Goal: Information Seeking & Learning: Understand process/instructions

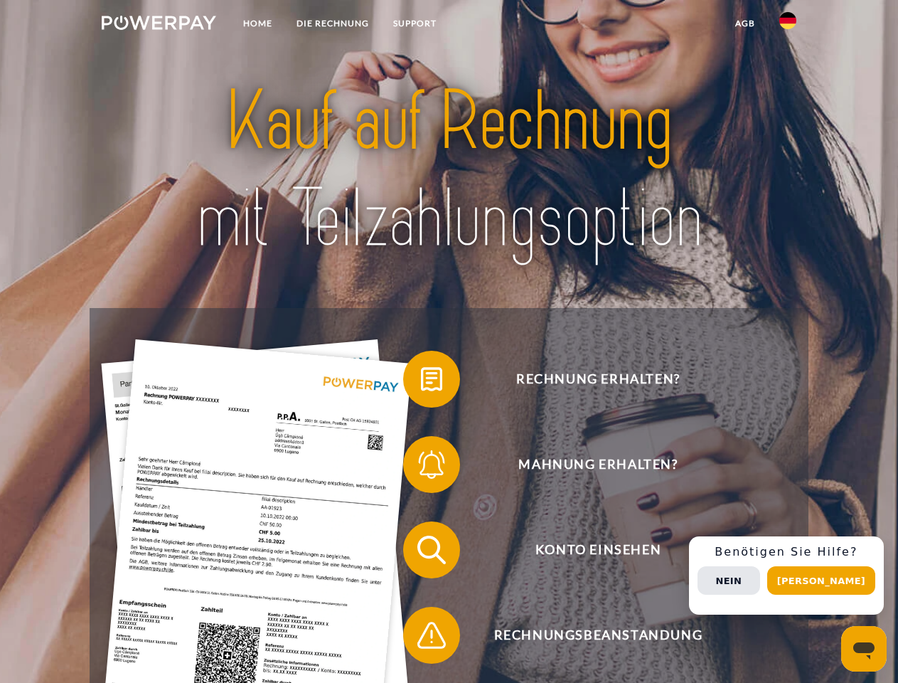
click at [159, 25] on img at bounding box center [159, 23] width 114 height 14
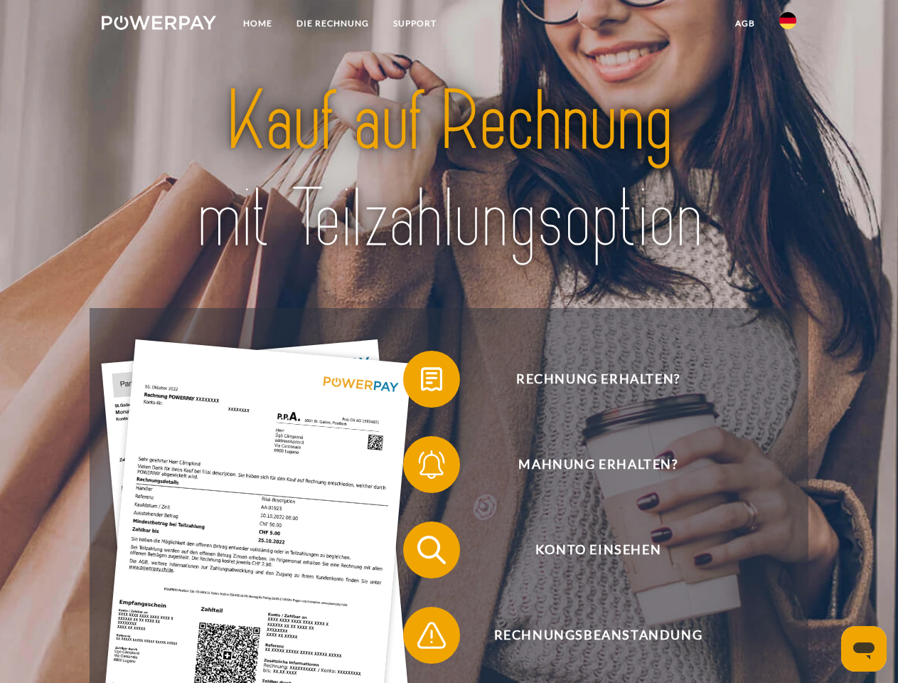
click at [788, 25] on img at bounding box center [787, 20] width 17 height 17
click at [744, 23] on link "agb" at bounding box center [745, 24] width 44 height 26
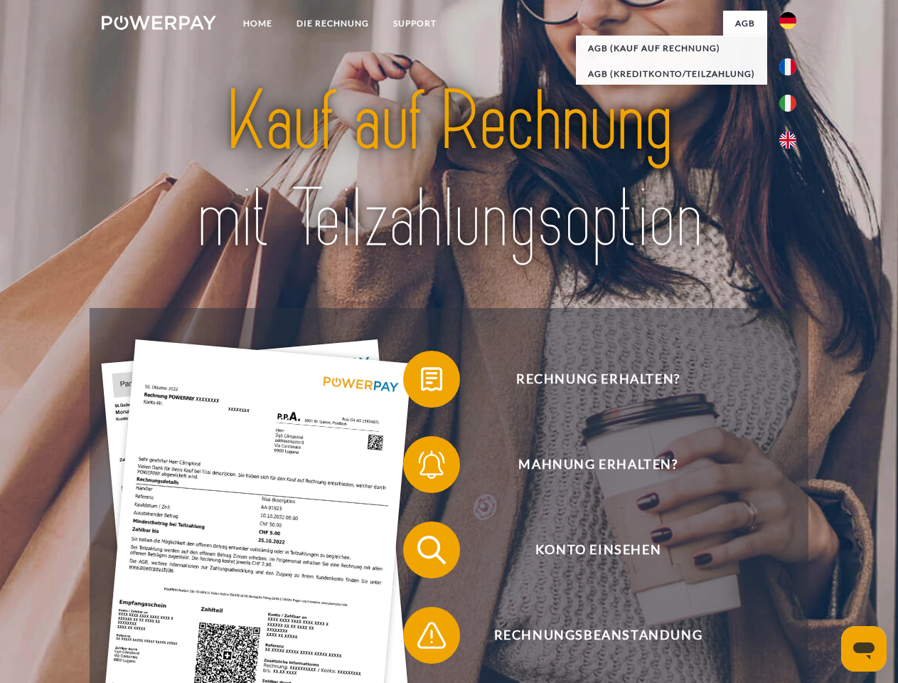
click at [421, 382] on span at bounding box center [410, 378] width 71 height 71
click at [421, 467] on div "Rechnung erhalten? Mahnung erhalten? Konto einsehen" at bounding box center [449, 592] width 718 height 569
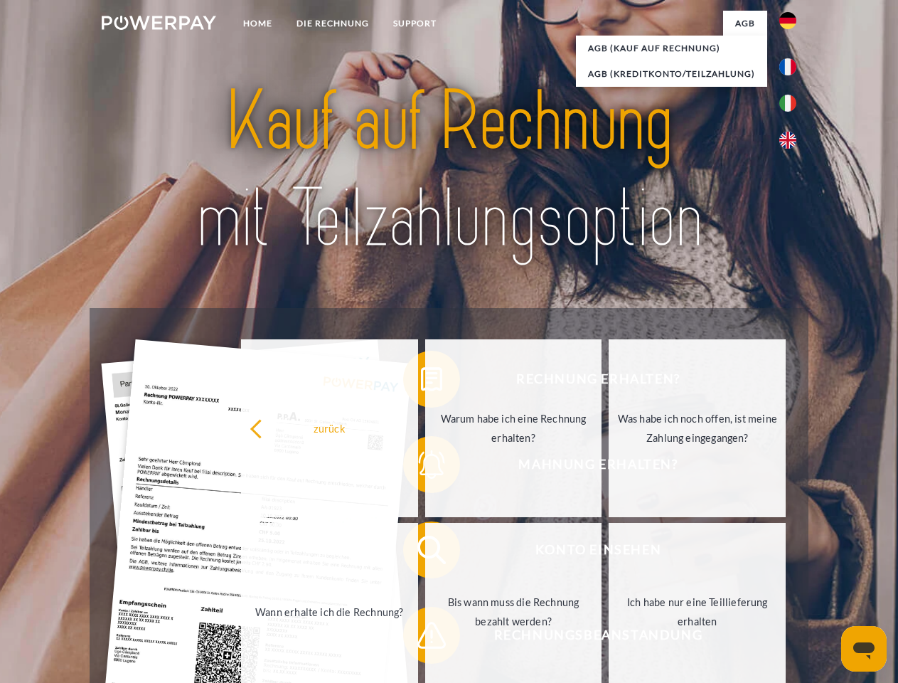
click at [425, 552] on link "Bis wann muss die Rechnung bezahlt werden?" at bounding box center [513, 612] width 177 height 178
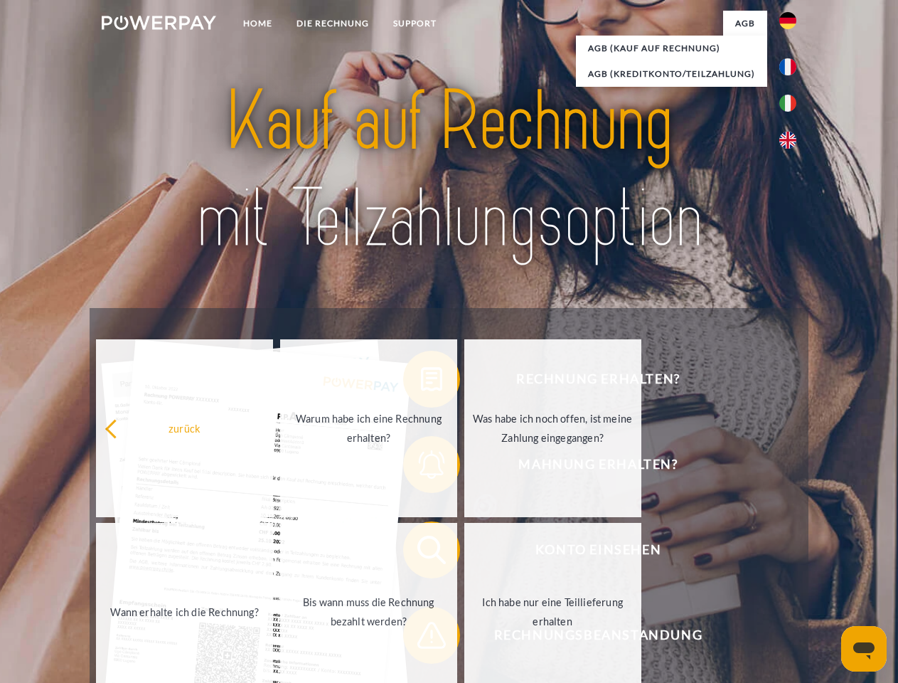
click at [421, 638] on span at bounding box center [410, 634] width 71 height 71
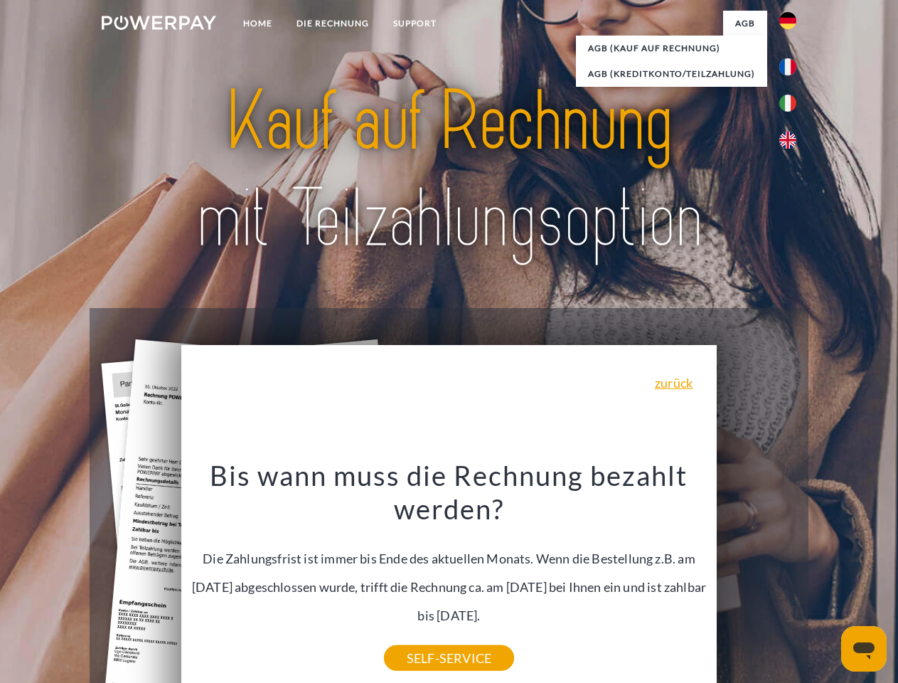
click at [791, 575] on div "Rechnung erhalten? Mahnung erhalten? Konto einsehen" at bounding box center [449, 592] width 718 height 569
click at [757, 578] on span "Konto einsehen" at bounding box center [598, 549] width 348 height 57
click at [826, 580] on header "Home DIE RECHNUNG SUPPORT" at bounding box center [449, 491] width 898 height 982
